Goal: Task Accomplishment & Management: Manage account settings

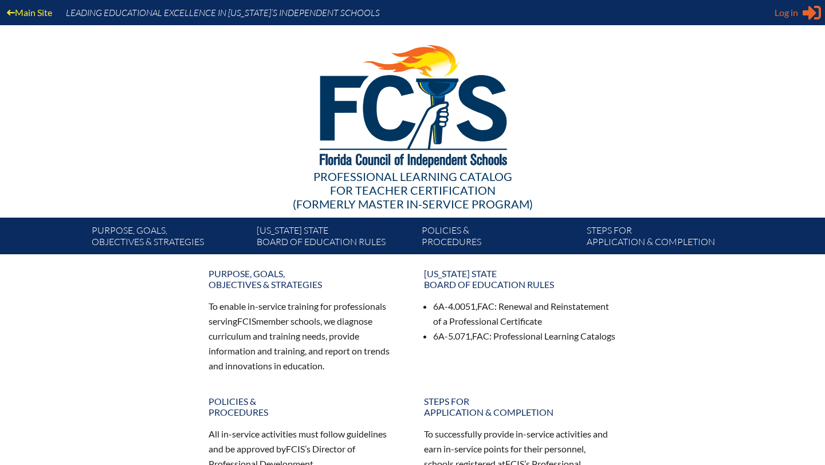
click at [788, 12] on span "Log in" at bounding box center [786, 13] width 23 height 14
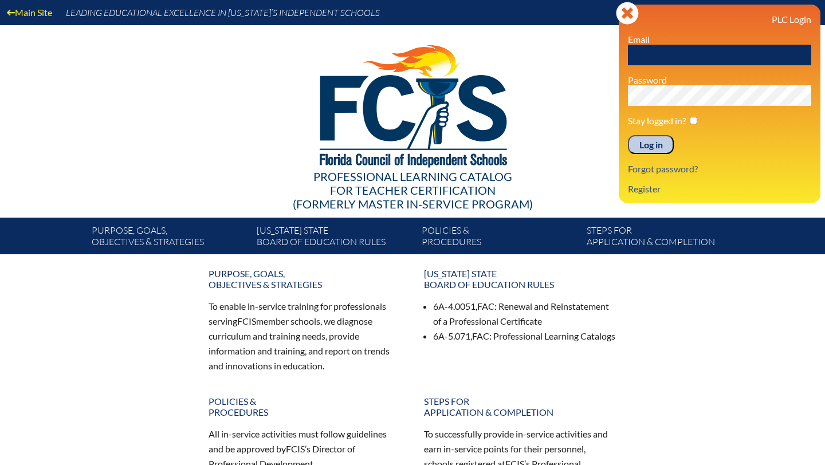
click at [661, 55] on input "text" at bounding box center [719, 55] width 183 height 21
type input "[EMAIL_ADDRESS][DOMAIN_NAME]"
click at [652, 146] on input "Log in" at bounding box center [651, 144] width 46 height 19
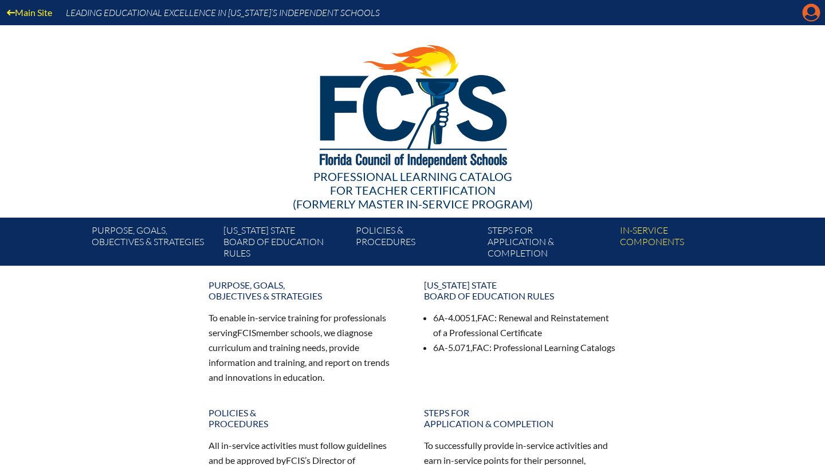
click at [810, 14] on icon "Manage account" at bounding box center [811, 12] width 18 height 18
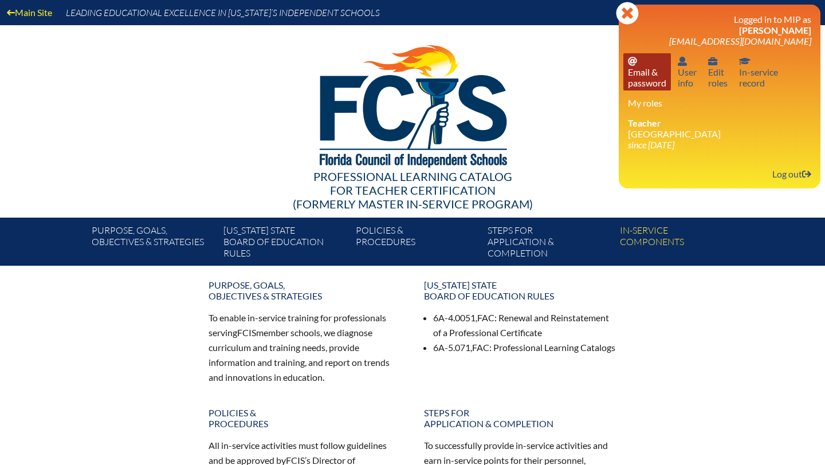
click at [643, 78] on link "Email password Email & password" at bounding box center [647, 71] width 48 height 37
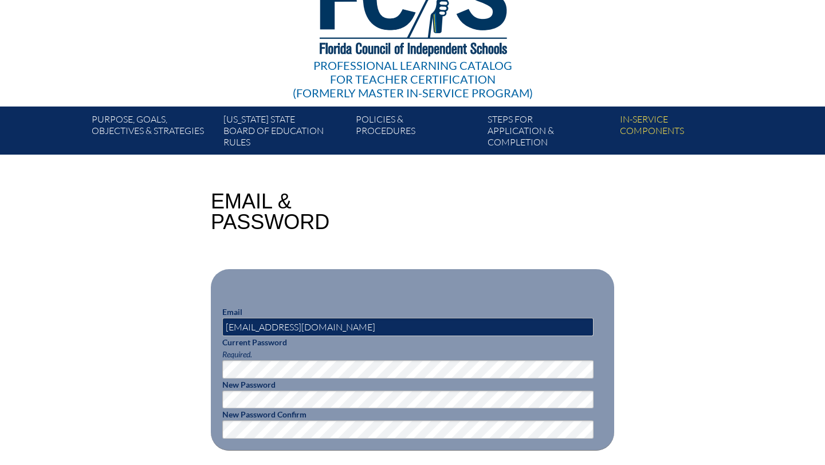
scroll to position [114, 0]
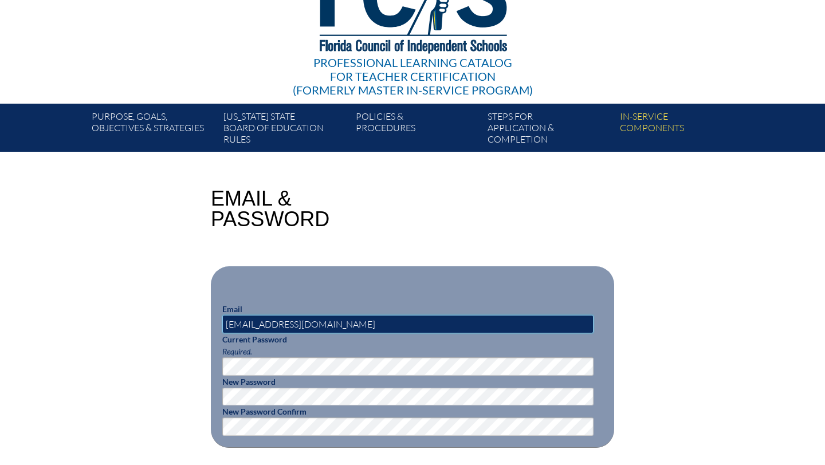
click at [308, 324] on input "[EMAIL_ADDRESS][DOMAIN_NAME]" at bounding box center [407, 324] width 371 height 18
type input "jscott@lhprep.org"
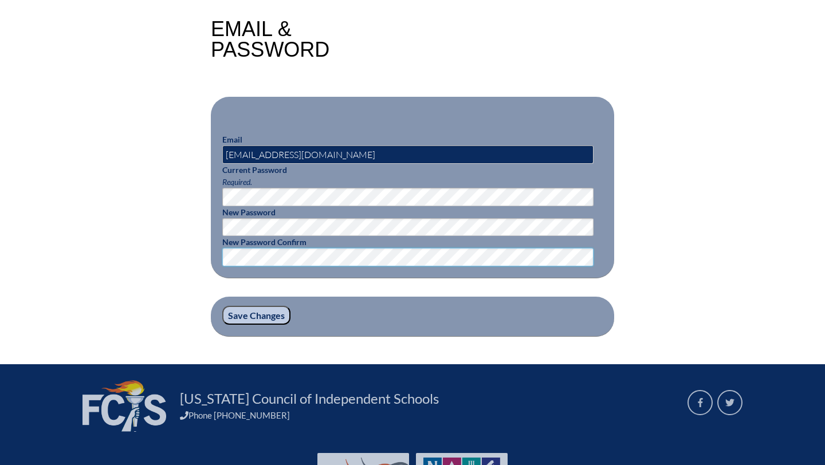
scroll to position [286, 0]
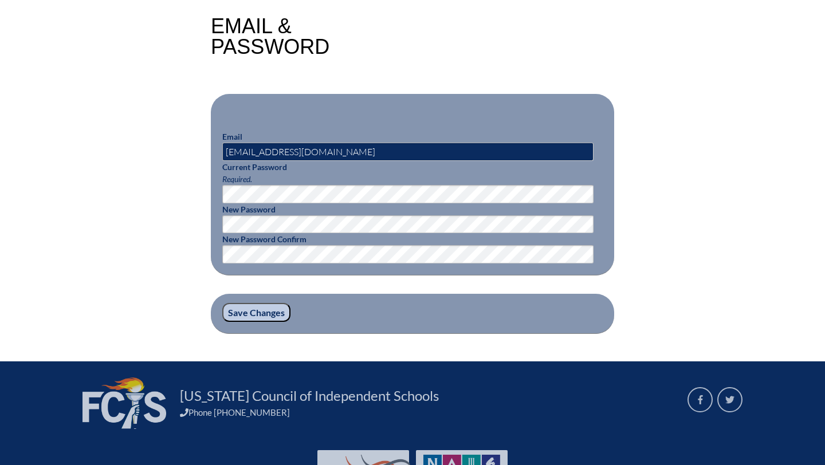
click at [257, 312] on input "Save Changes" at bounding box center [256, 312] width 68 height 19
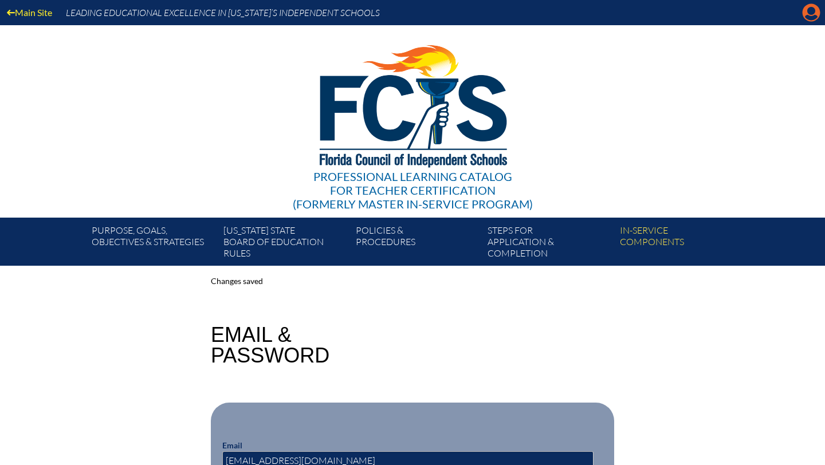
click at [808, 14] on icon at bounding box center [812, 13] width 18 height 18
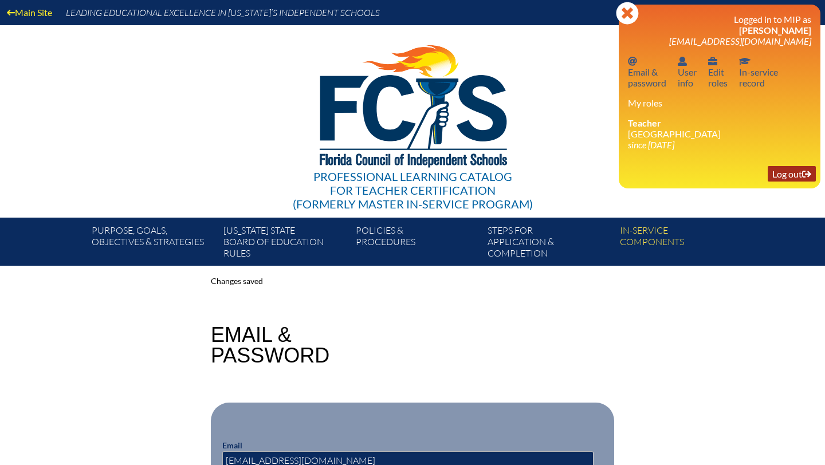
click at [787, 179] on link "Log out Log out" at bounding box center [792, 173] width 48 height 15
